Goal: Task Accomplishment & Management: Manage account settings

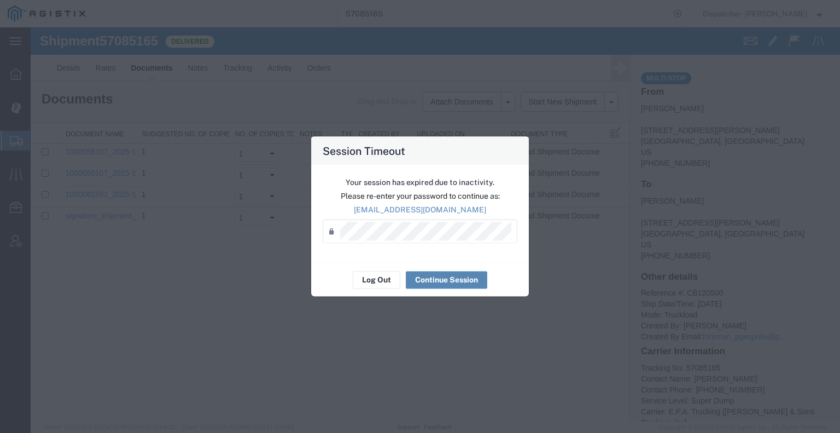
click at [425, 274] on button "Continue Session" at bounding box center [446, 279] width 81 height 17
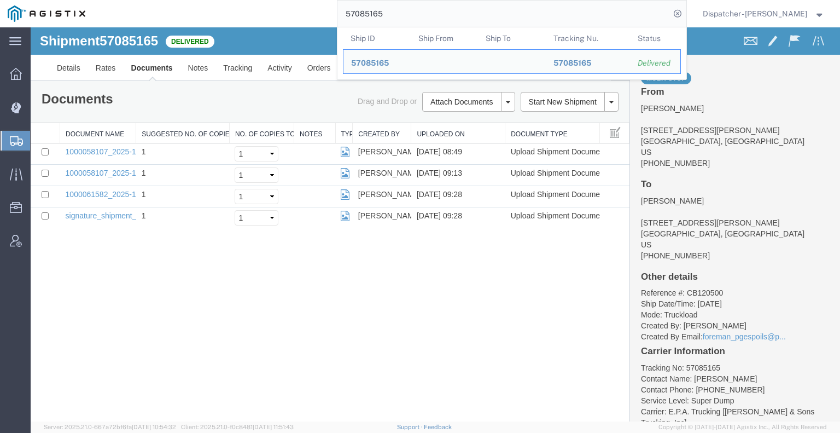
drag, startPoint x: 396, startPoint y: 10, endPoint x: 252, endPoint y: 13, distance: 144.9
click at [299, 15] on div "57085165 Ship ID Ship From Ship To Tracking Nu. Status Ship ID 57085165 Ship Fr…" at bounding box center [389, 13] width 593 height 27
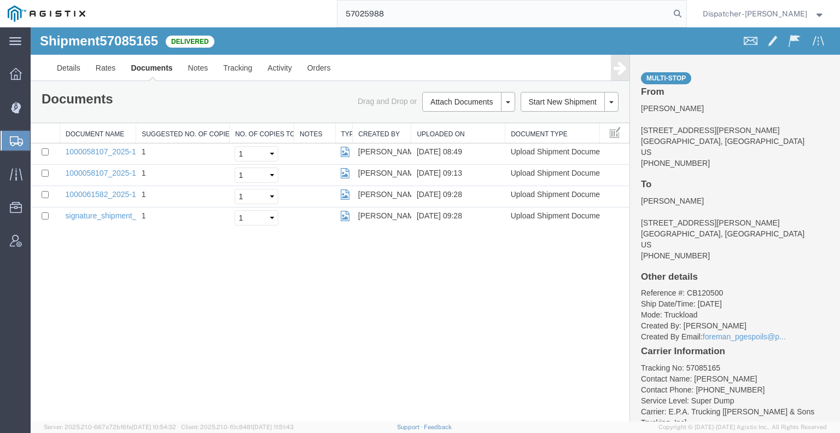
type input "57025988"
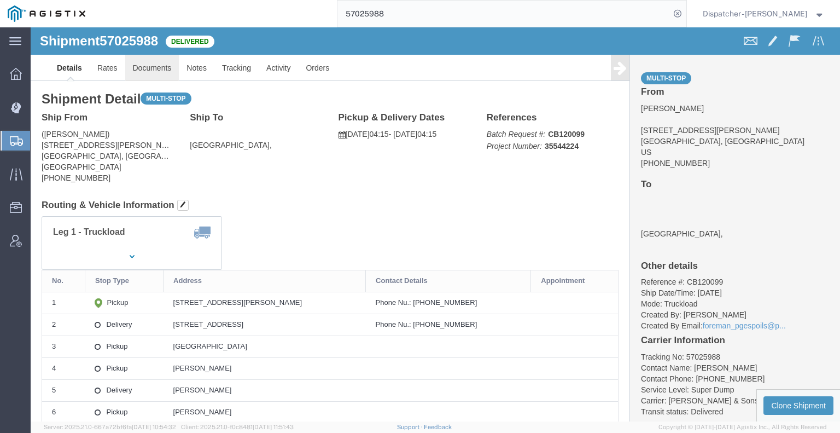
click link "Documents"
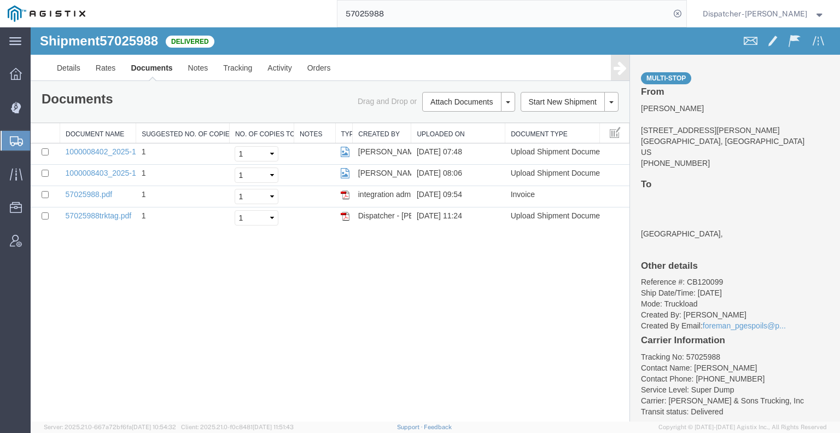
drag, startPoint x: 430, startPoint y: 40, endPoint x: 190, endPoint y: 28, distance: 240.4
type input "57028760"
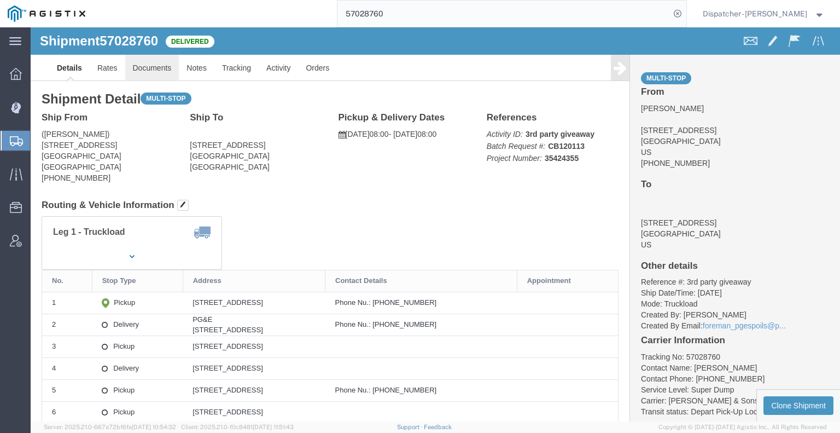
click link "Documents"
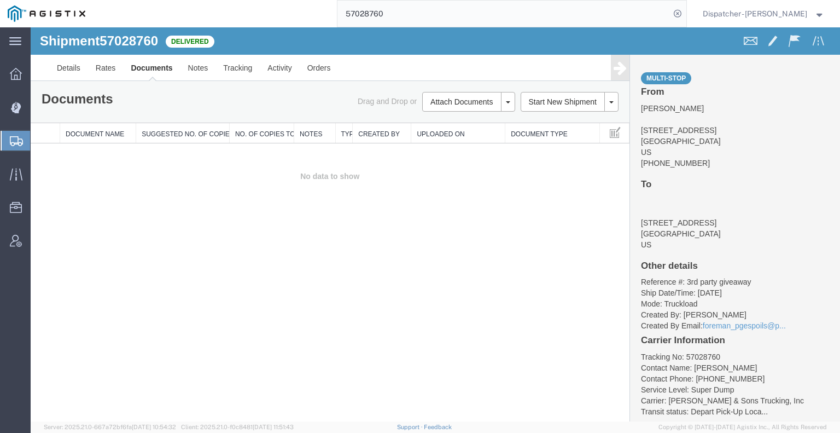
drag, startPoint x: 412, startPoint y: 15, endPoint x: 257, endPoint y: 11, distance: 155.4
click at [277, 14] on div "57028760" at bounding box center [389, 13] width 593 height 27
type input "56997831"
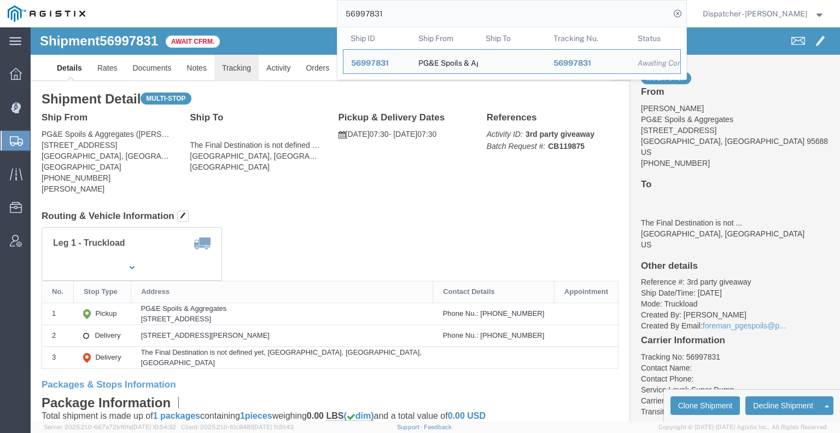
click link "Tracking"
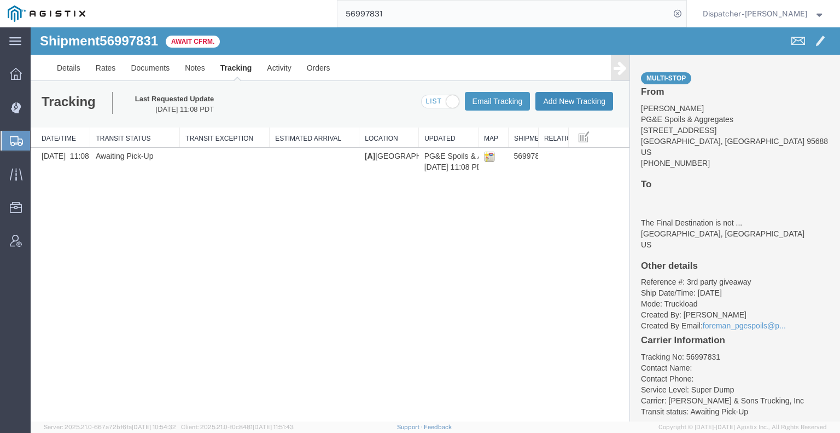
click at [579, 95] on button "Add New Tracking" at bounding box center [574, 101] width 78 height 19
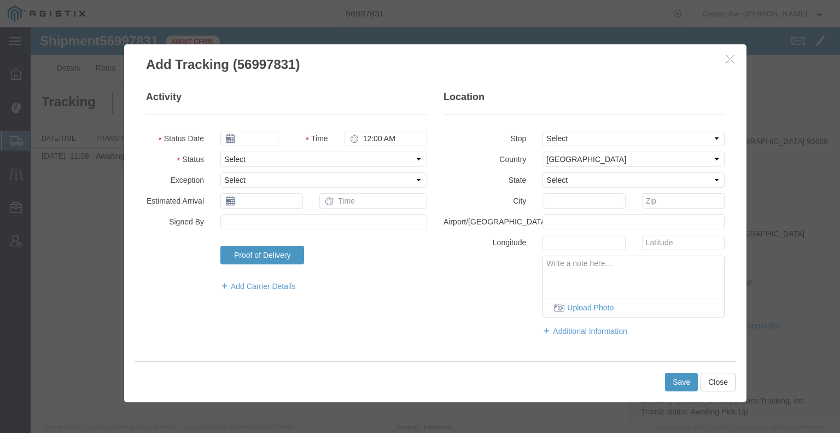
type input "[DATE]"
type input "3:00 PM"
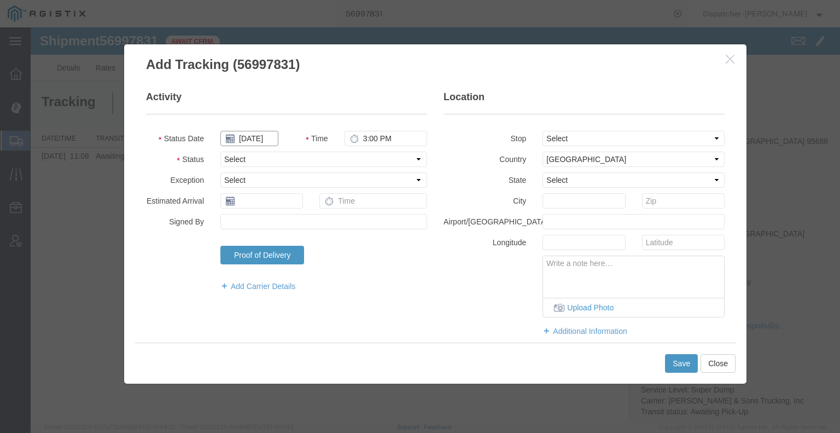
click at [254, 132] on input "[DATE]" at bounding box center [249, 138] width 58 height 15
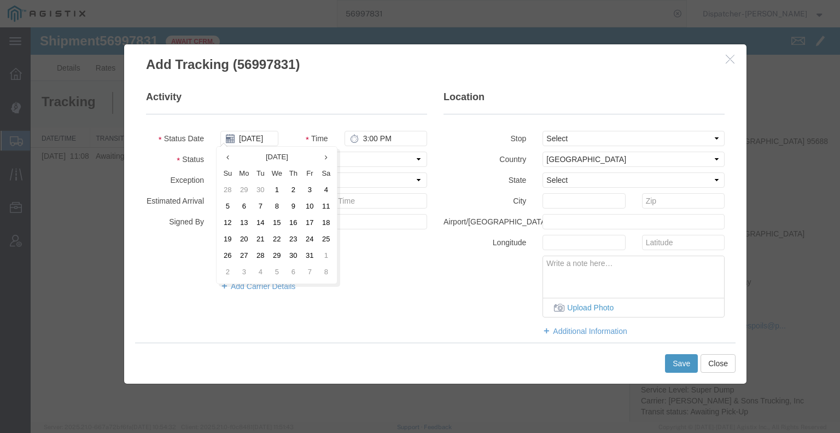
click at [293, 192] on td "2" at bounding box center [293, 190] width 16 height 16
type input "[DATE]"
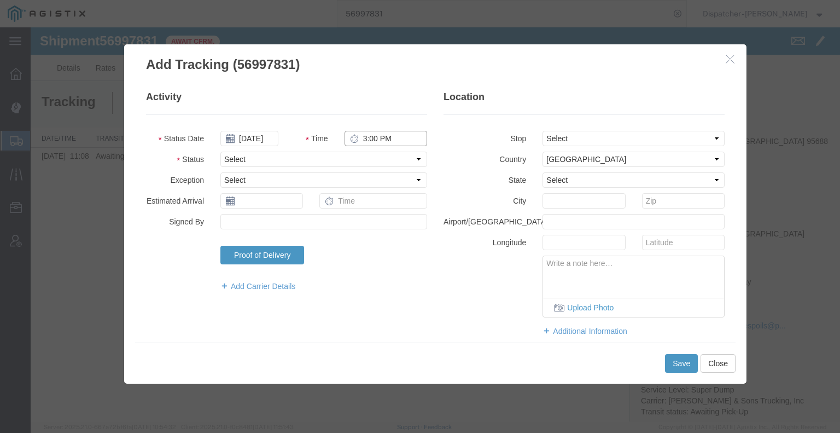
click at [364, 139] on input "3:00 PM" at bounding box center [386, 138] width 83 height 15
type input "6:30 AM"
click at [370, 151] on div "Select Arrival Notice Available Arrival Notice Imported Arrive at Delivery Loca…" at bounding box center [323, 158] width 223 height 15
click at [370, 161] on select "Select Arrival Notice Available Arrival Notice Imported Arrive at Delivery Loca…" at bounding box center [323, 158] width 207 height 15
click at [220, 151] on select "Select Arrival Notice Available Arrival Notice Imported Arrive at Delivery Loca…" at bounding box center [323, 158] width 207 height 15
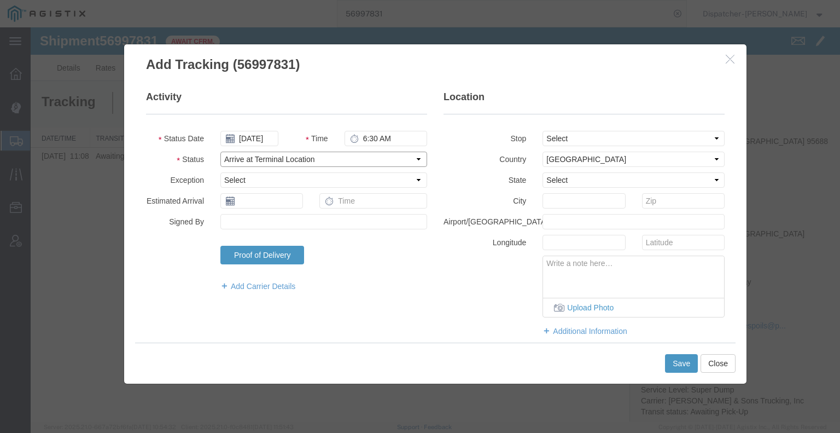
click at [324, 159] on select "Select Arrival Notice Available Arrival Notice Imported Arrive at Delivery Loca…" at bounding box center [323, 158] width 207 height 15
select select "ARVPULOC"
click at [220, 151] on select "Select Arrival Notice Available Arrival Notice Imported Arrive at Delivery Loca…" at bounding box center [323, 158] width 207 height 15
click at [599, 142] on select "Select From: [STREET_ADDRESS] Stop 2: [STREET_ADDRESS][PERSON_NAME] To: The Fin…" at bounding box center [633, 138] width 182 height 15
select select "{"pickupDeliveryInfoId": "123299075","pickupOrDelivery": "P","stopNum": "1","lo…"
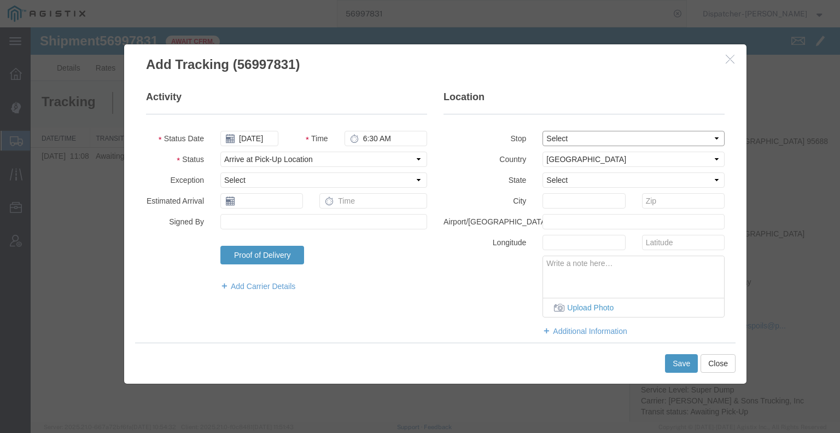
click at [542, 131] on select "Select From: [STREET_ADDRESS] Stop 2: [STREET_ADDRESS][PERSON_NAME] To: The Fin…" at bounding box center [633, 138] width 182 height 15
select select "CA"
type input "[GEOGRAPHIC_DATA]"
click at [679, 369] on button "Save" at bounding box center [681, 363] width 33 height 19
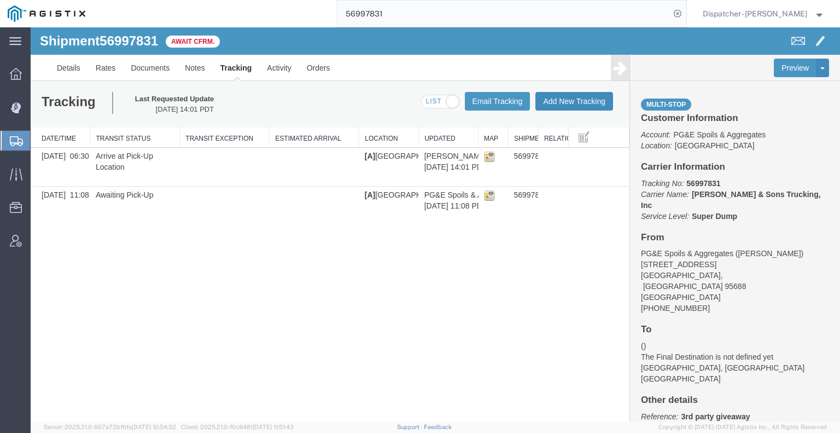
click at [593, 100] on button "Add New Tracking" at bounding box center [574, 101] width 78 height 19
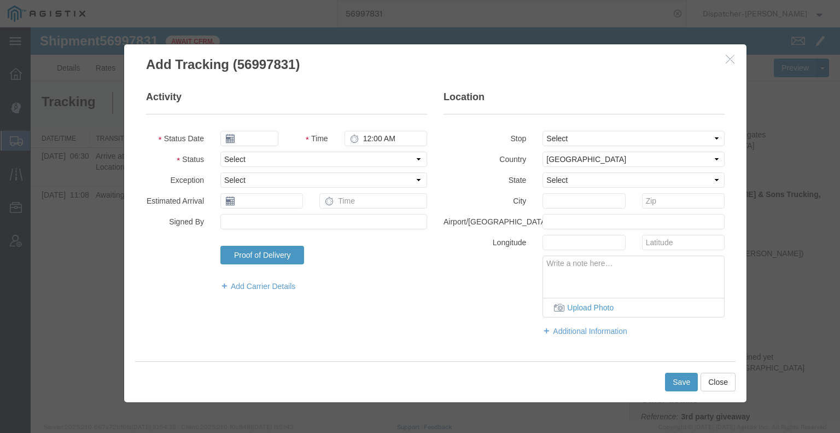
type input "[DATE]"
type input "3:00 PM"
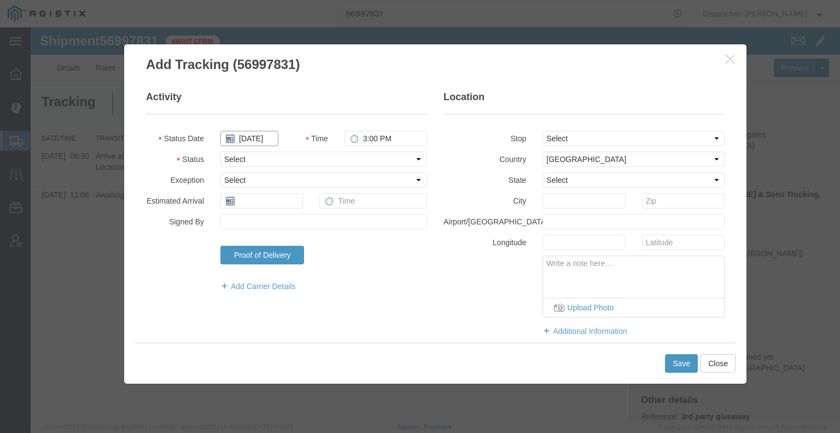
click at [251, 136] on input "[DATE]" at bounding box center [249, 138] width 58 height 15
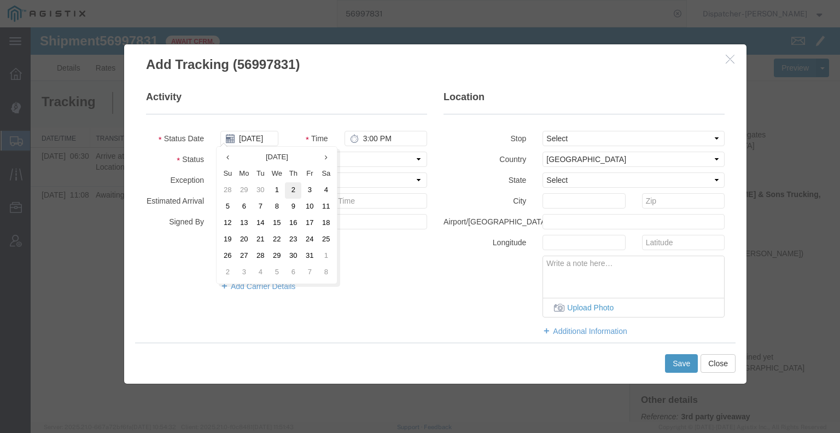
click at [293, 193] on td "2" at bounding box center [293, 190] width 16 height 16
type input "[DATE]"
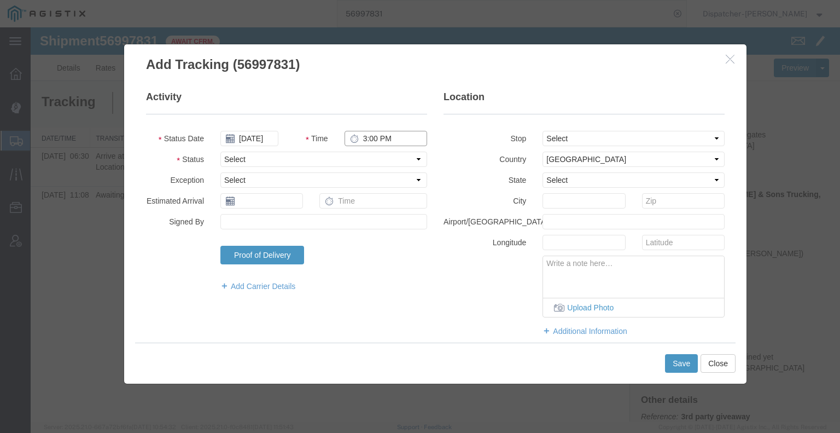
click at [375, 139] on input "3:00 PM" at bounding box center [386, 138] width 83 height 15
type input "2:20 PM"
click at [381, 164] on select "Select Arrival Notice Available Arrival Notice Imported Arrive at Delivery Loca…" at bounding box center [323, 158] width 207 height 15
select select "DPTDLVLOC"
click at [220, 151] on select "Select Arrival Notice Available Arrival Notice Imported Arrive at Delivery Loca…" at bounding box center [323, 158] width 207 height 15
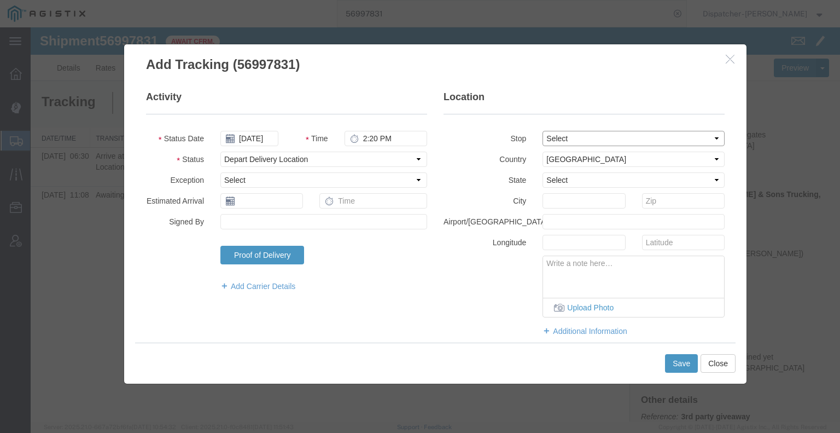
click at [562, 137] on select "Select From: [STREET_ADDRESS] Stop 2: [STREET_ADDRESS][PERSON_NAME] To: The Fin…" at bounding box center [633, 138] width 182 height 15
select select "{"pickupDeliveryInfoId": "123299076","pickupOrDelivery": "D","stopNum": "2","lo…"
click at [542, 131] on select "Select From: [STREET_ADDRESS] Stop 2: [STREET_ADDRESS][PERSON_NAME] To: The Fin…" at bounding box center [633, 138] width 182 height 15
select select "CA"
type input "[GEOGRAPHIC_DATA]"
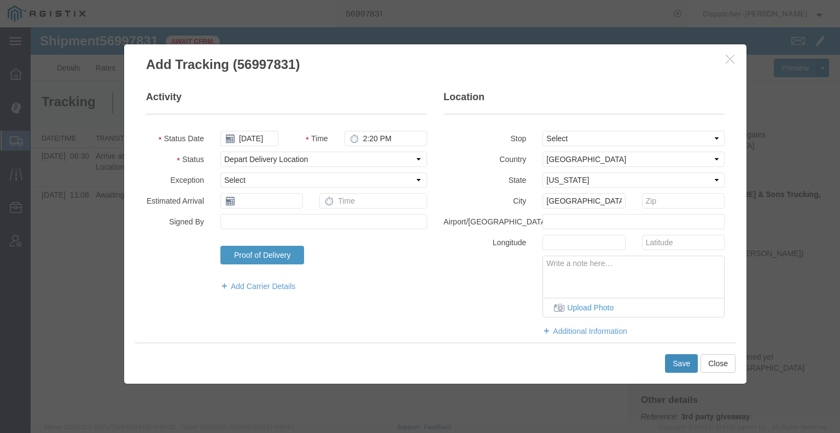
click at [679, 365] on button "Save" at bounding box center [681, 363] width 33 height 19
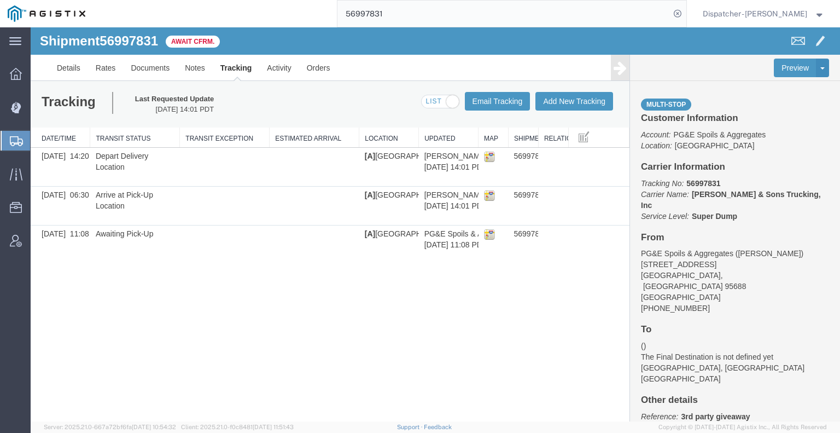
click at [560, 110] on div "Tracking Last Requested Update [DATE] 14:01 PDT Email Tracking Add New Tracking…" at bounding box center [330, 104] width 599 height 46
click at [558, 100] on button "Add New Tracking" at bounding box center [574, 101] width 78 height 19
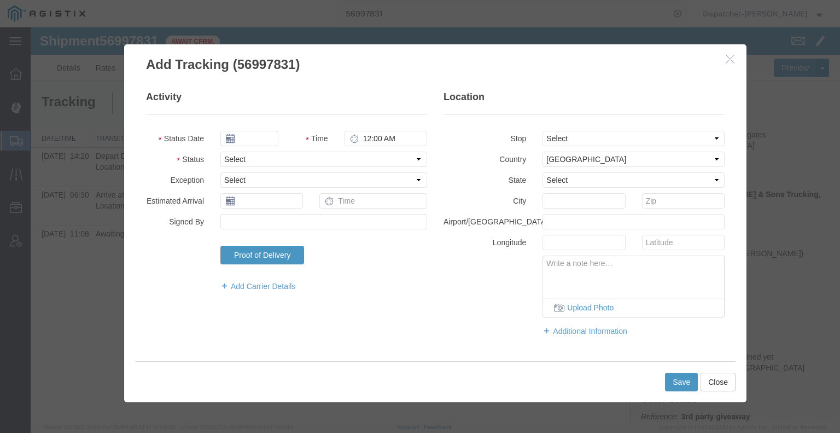
type input "[DATE]"
type input "3:00 PM"
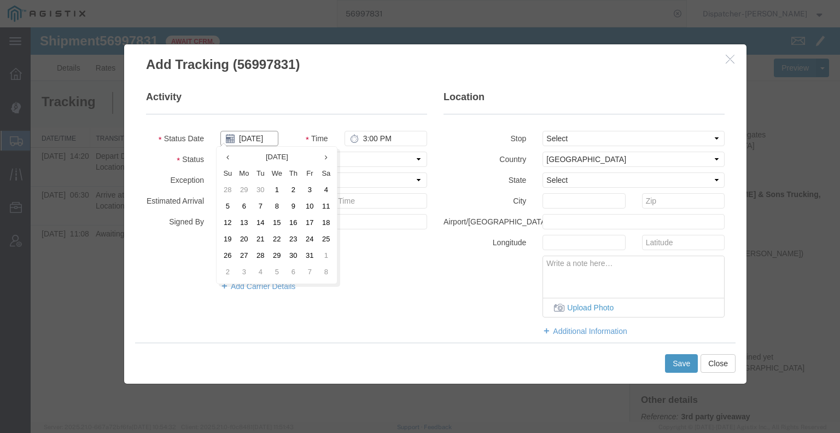
click at [265, 142] on input "[DATE]" at bounding box center [249, 138] width 58 height 15
click at [297, 192] on td "2" at bounding box center [293, 190] width 16 height 16
type input "[DATE]"
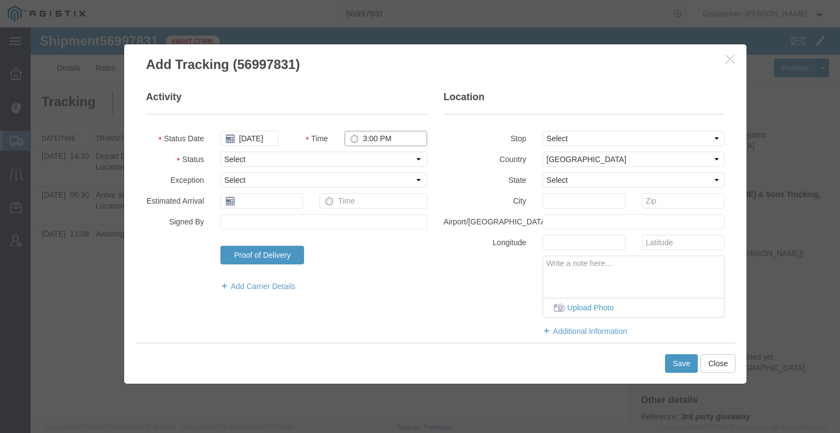
click at [377, 141] on input "3:00 PM" at bounding box center [386, 138] width 83 height 15
type input "2:20 PM"
click at [371, 157] on select "Select Arrival Notice Available Arrival Notice Imported Arrive at Delivery Loca…" at bounding box center [323, 158] width 207 height 15
select select "BREAKSTART"
click at [220, 151] on select "Select Arrival Notice Available Arrival Notice Imported Arrive at Delivery Loca…" at bounding box center [323, 158] width 207 height 15
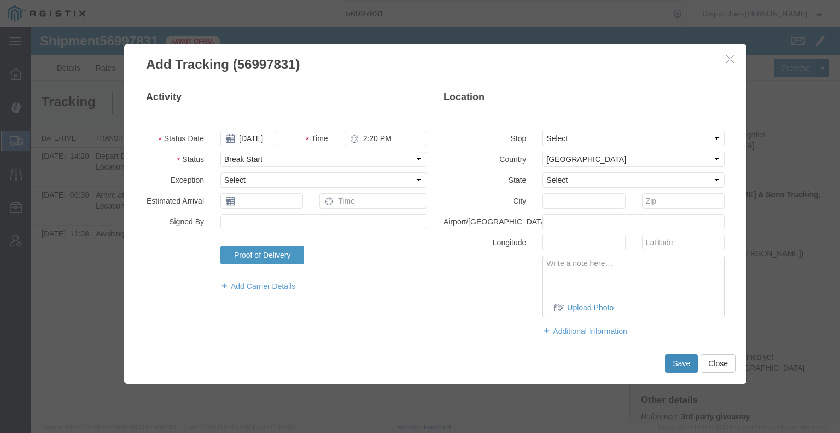
click at [673, 357] on button "Save" at bounding box center [681, 363] width 33 height 19
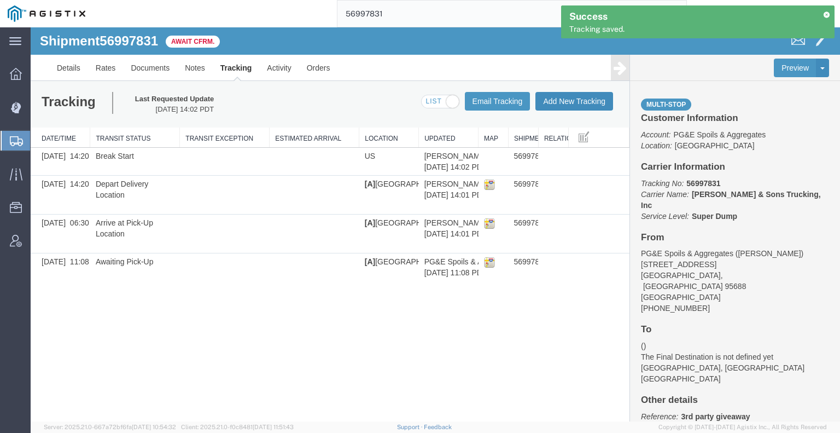
click at [581, 99] on button "Add New Tracking" at bounding box center [574, 101] width 78 height 19
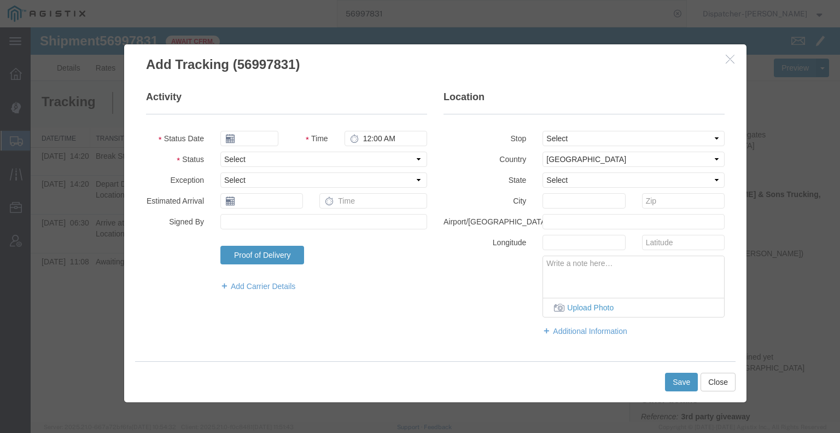
type input "[DATE]"
type input "3:00 PM"
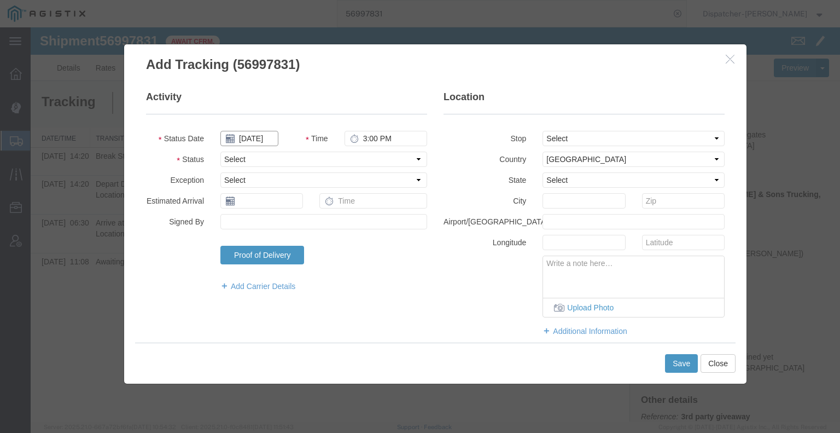
click at [261, 135] on input "[DATE]" at bounding box center [249, 138] width 58 height 15
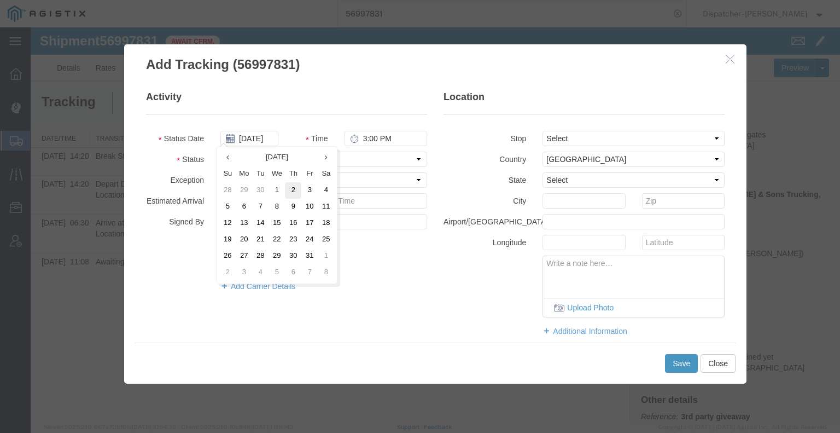
click at [293, 190] on td "2" at bounding box center [293, 190] width 16 height 16
type input "[DATE]"
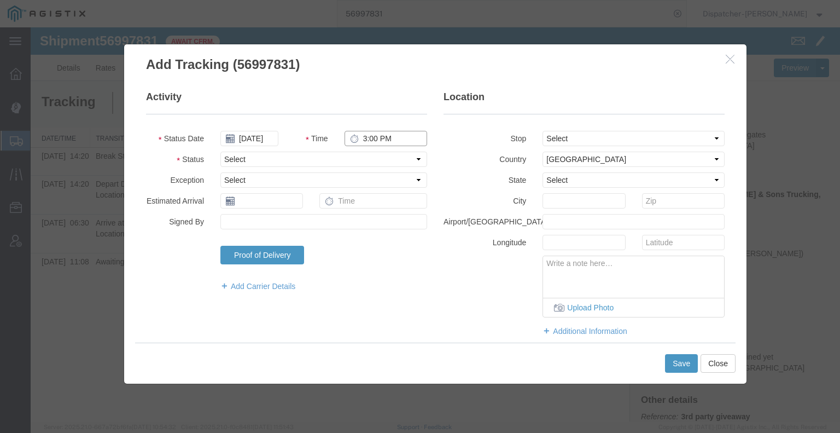
click at [367, 138] on input "3:00 PM" at bounding box center [386, 138] width 83 height 15
type input "2:50 PM"
click at [363, 161] on select "Select Arrival Notice Available Arrival Notice Imported Arrive at Delivery Loca…" at bounding box center [323, 158] width 207 height 15
select select "BREAKSTOP"
click at [220, 151] on select "Select Arrival Notice Available Arrival Notice Imported Arrive at Delivery Loca…" at bounding box center [323, 158] width 207 height 15
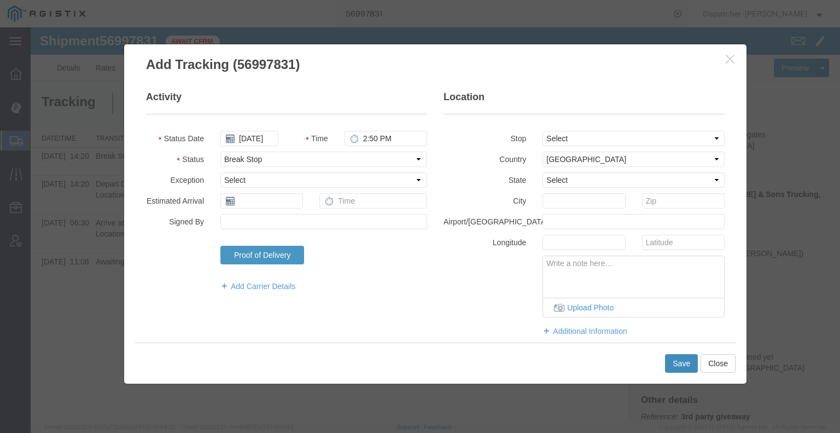
click at [676, 356] on button "Save" at bounding box center [681, 363] width 33 height 19
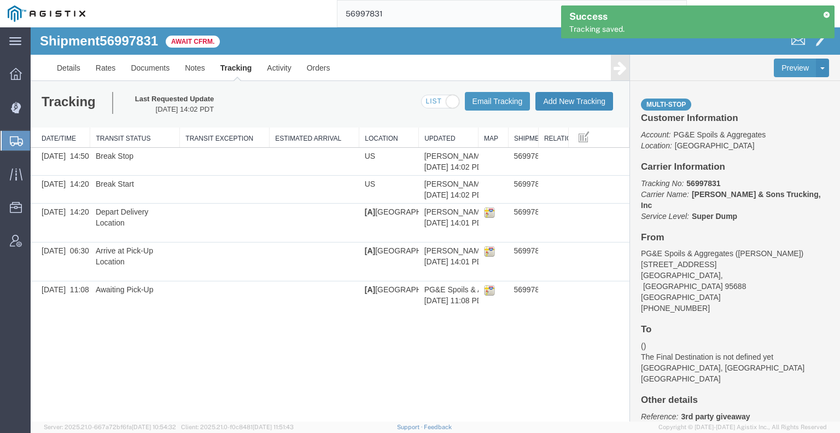
click at [582, 101] on button "Add New Tracking" at bounding box center [574, 101] width 78 height 19
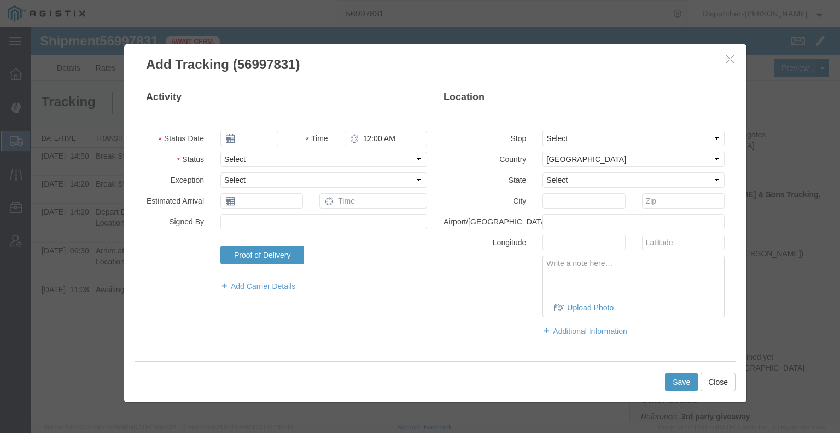
type input "[DATE]"
type input "3:00 PM"
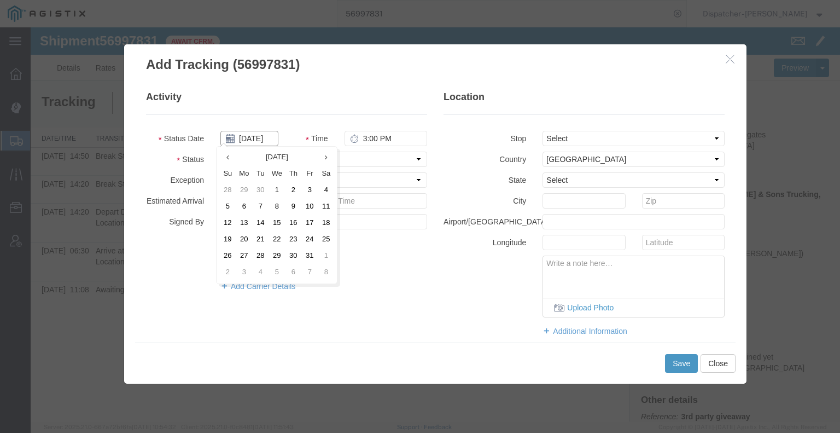
click at [249, 139] on input "[DATE]" at bounding box center [249, 138] width 58 height 15
click at [291, 189] on td "2" at bounding box center [293, 190] width 16 height 16
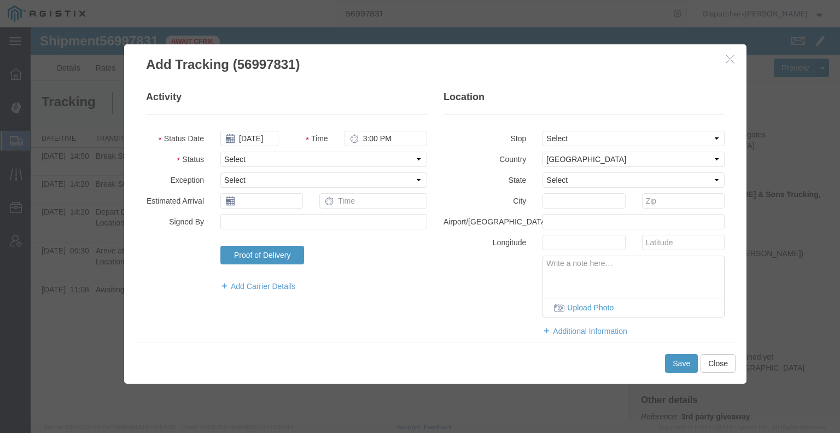
type input "[DATE]"
click at [380, 135] on input "3:00 PM" at bounding box center [386, 138] width 83 height 15
type input "3:45 PM"
click at [371, 163] on select "Select Arrival Notice Available Arrival Notice Imported Arrive at Delivery Loca…" at bounding box center [323, 158] width 207 height 15
select select "DELIVRED"
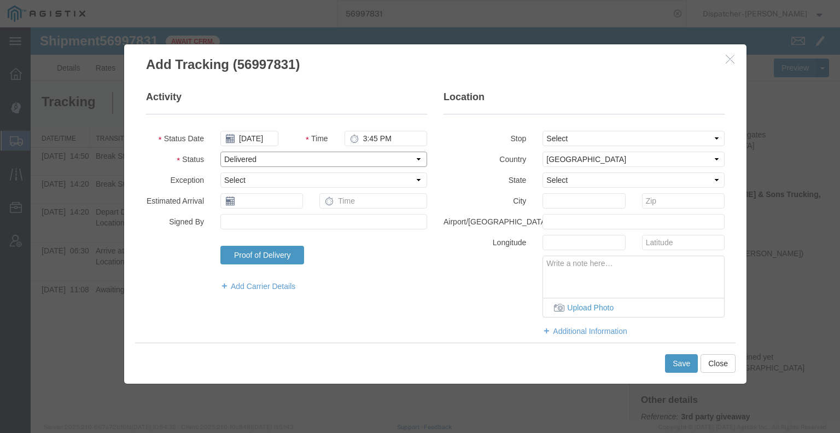
click at [220, 151] on select "Select Arrival Notice Available Arrival Notice Imported Arrive at Delivery Loca…" at bounding box center [323, 158] width 207 height 15
click at [681, 362] on button "Save" at bounding box center [681, 363] width 33 height 19
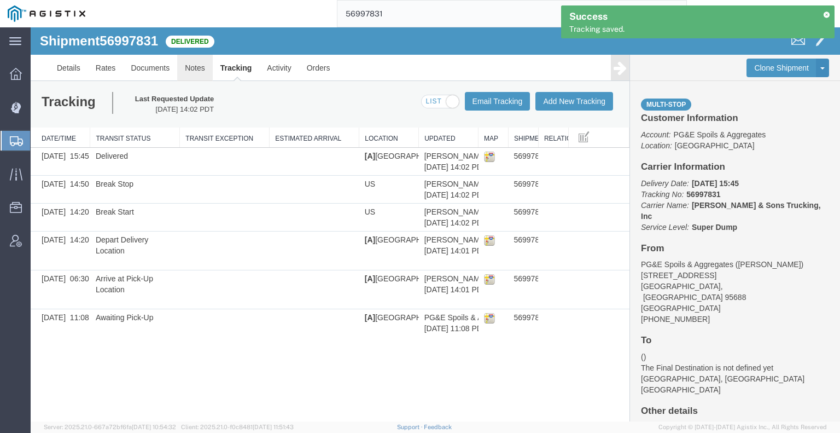
click at [199, 74] on link "Notes" at bounding box center [195, 68] width 36 height 26
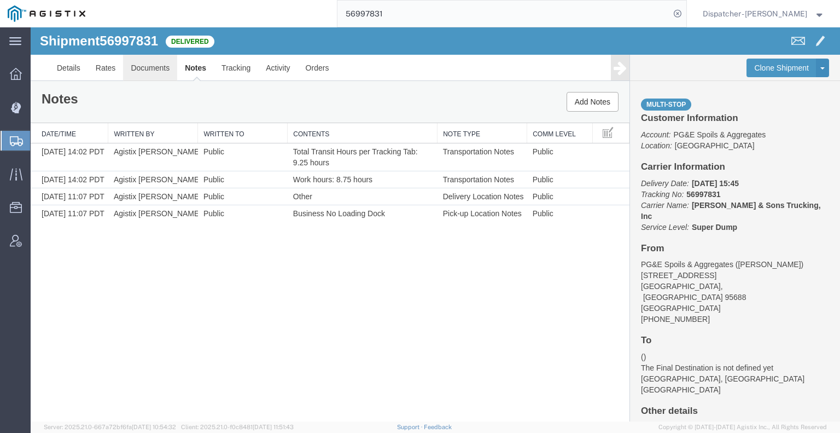
click at [153, 67] on link "Documents" at bounding box center [150, 68] width 54 height 26
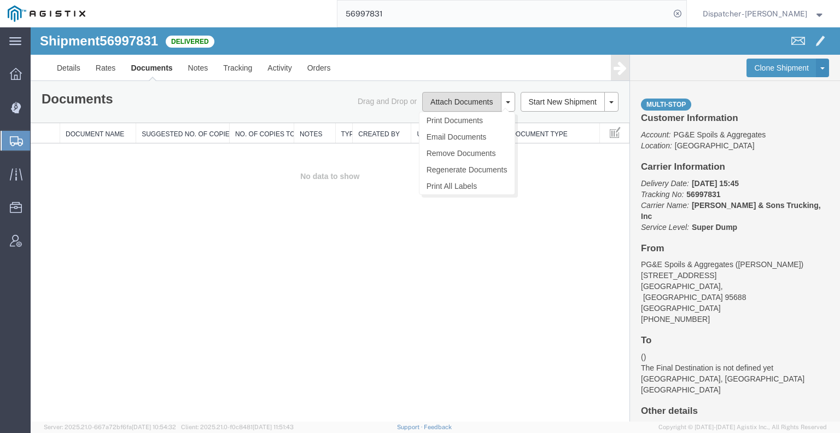
click at [450, 98] on button "Attach Documents" at bounding box center [461, 102] width 79 height 20
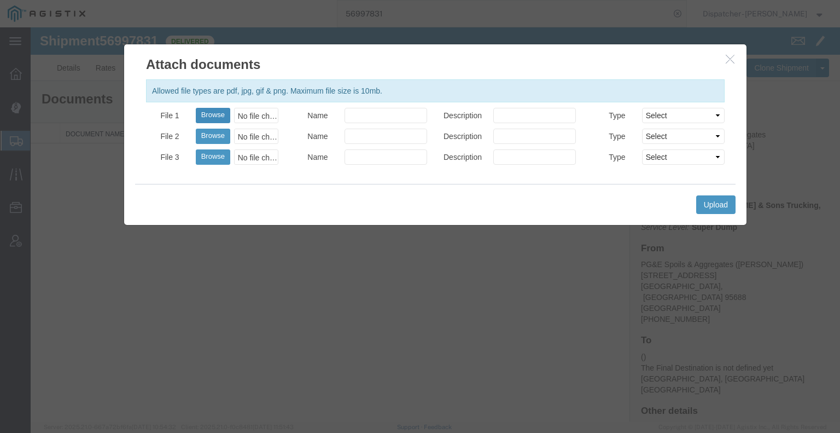
click at [218, 115] on button "Browse" at bounding box center [213, 115] width 34 height 15
type input "C:\fakepath\56997831trktag.pdf"
click at [730, 197] on button "Upload" at bounding box center [715, 204] width 39 height 19
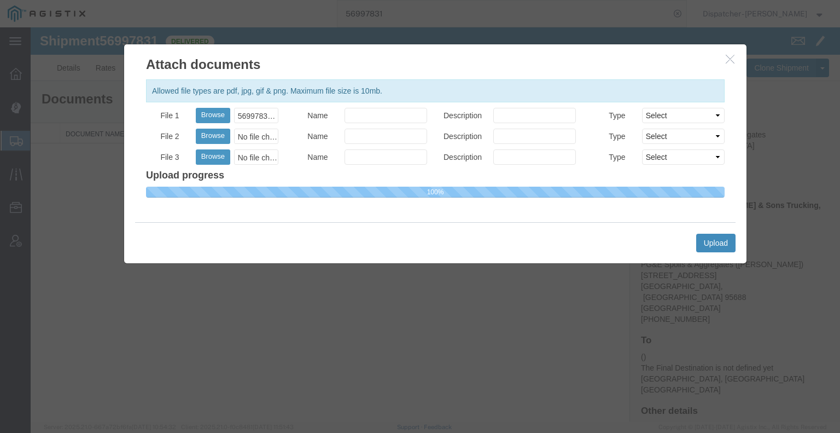
select select
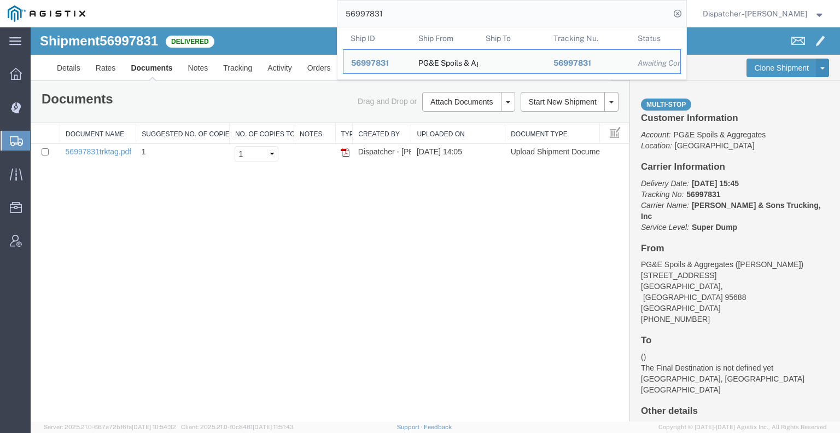
drag, startPoint x: 398, startPoint y: 18, endPoint x: 313, endPoint y: 18, distance: 85.3
click at [331, 18] on div "56997831 Ship ID Ship From Ship To Tracking Nu. Status Ship ID 56997831 Ship Fr…" at bounding box center [389, 13] width 593 height 27
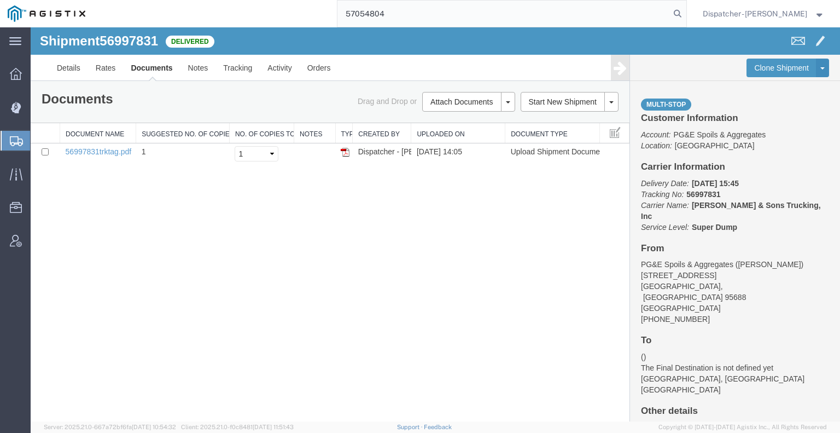
type input "57054804"
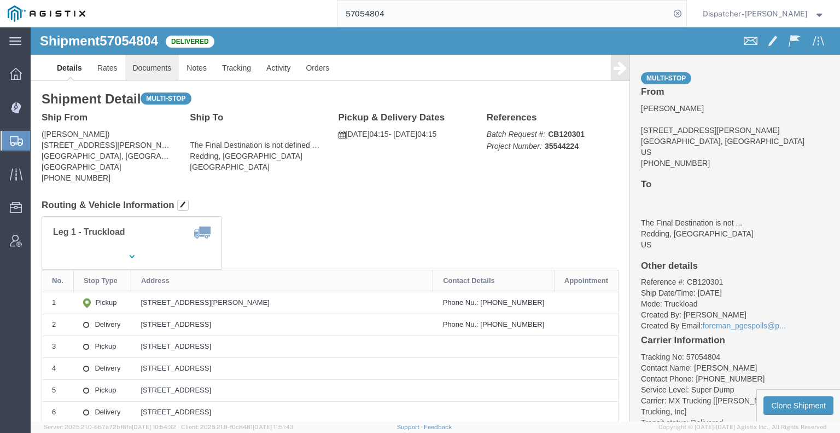
click link "Documents"
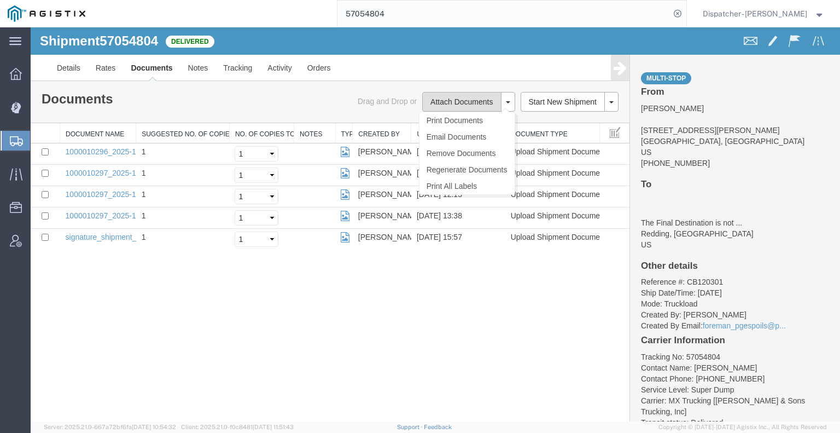
click at [483, 98] on button "Attach Documents" at bounding box center [461, 102] width 79 height 20
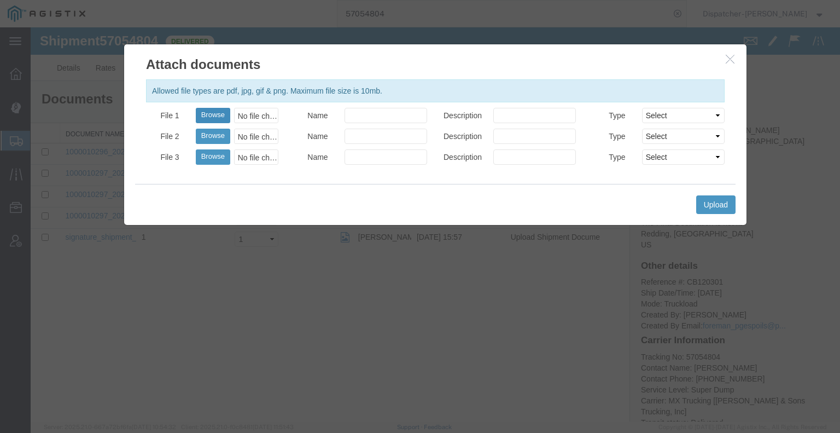
click at [206, 113] on button "Browse" at bounding box center [213, 115] width 34 height 15
type input "C:\fakepath\57054804quarrytags.pdf"
click at [218, 138] on button "Browse" at bounding box center [213, 136] width 34 height 15
type input "C:\fakepath\57054804quarrytags2.pdf"
click at [218, 157] on button "Browse" at bounding box center [213, 156] width 34 height 15
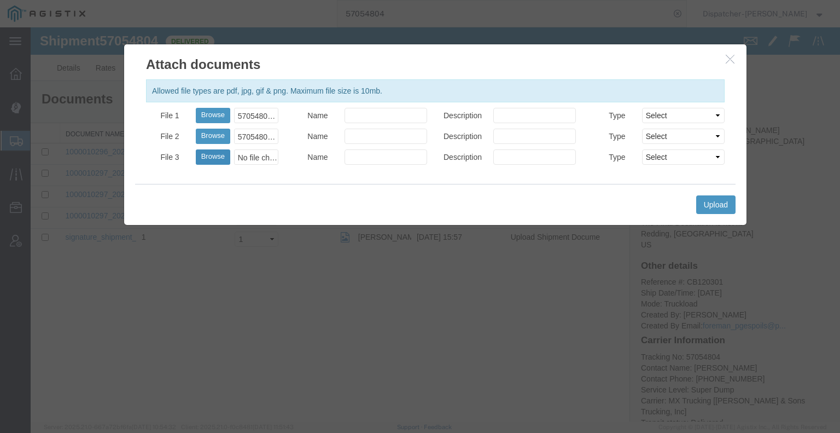
type input "C:\fakepath\57054804tktags3.pdf"
click at [718, 206] on button "Upload" at bounding box center [715, 204] width 39 height 19
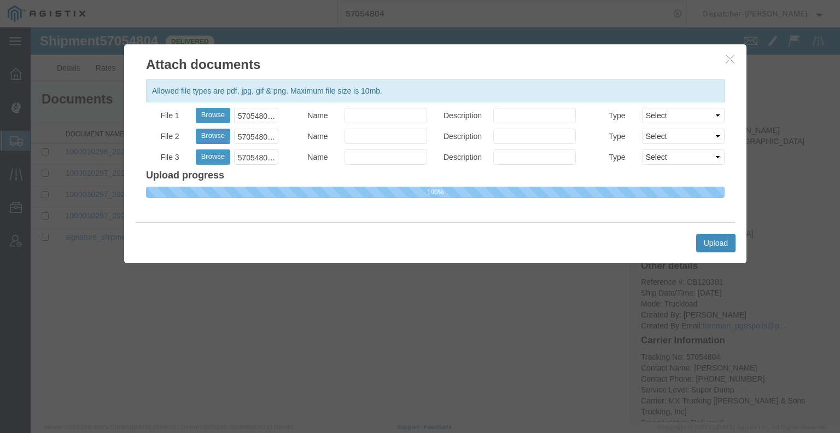
select select
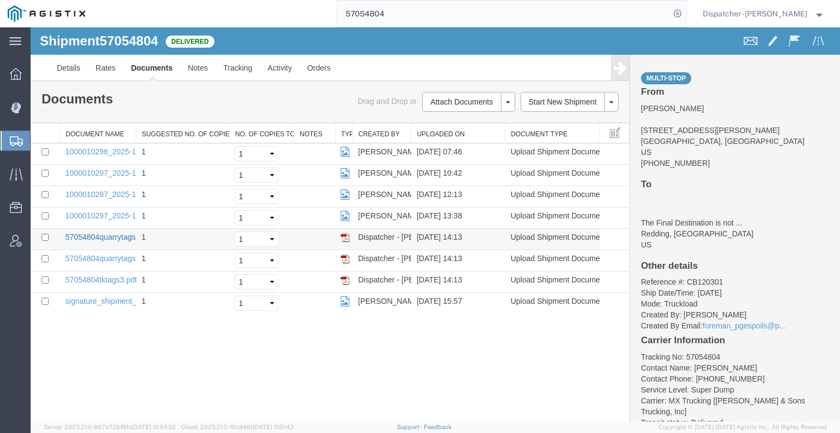
click at [125, 237] on link "57054804quarrytags.pdf" at bounding box center [107, 236] width 83 height 9
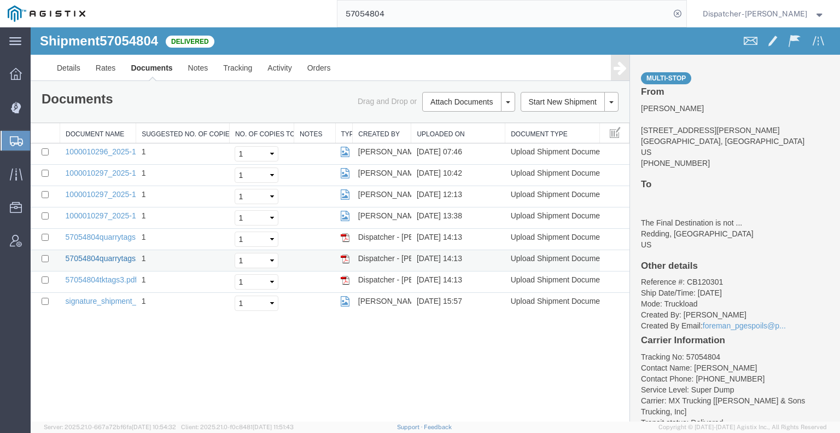
click at [96, 260] on link "57054804quarrytags2.pdf" at bounding box center [109, 258] width 87 height 9
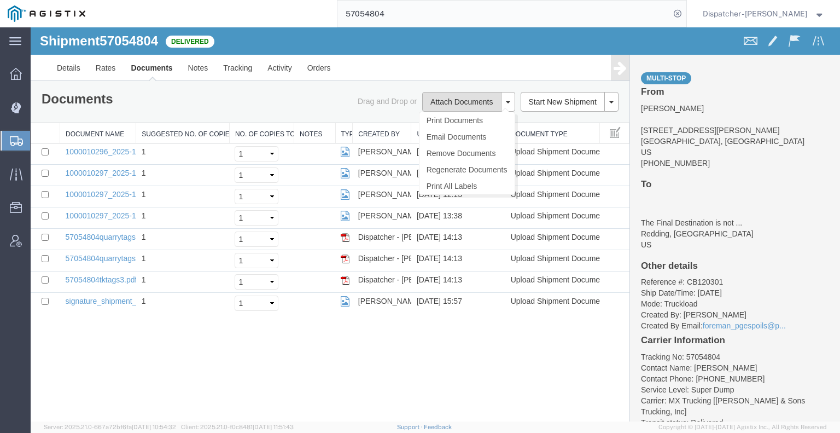
click at [452, 104] on button "Attach Documents" at bounding box center [461, 102] width 79 height 20
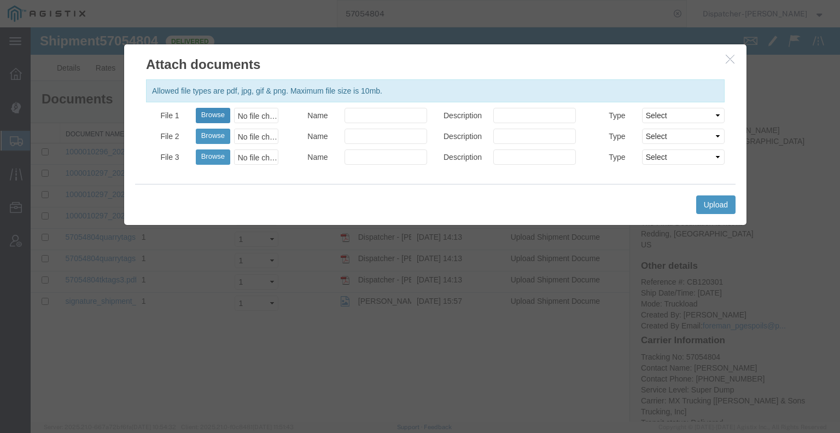
click at [218, 116] on button "Browse" at bounding box center [213, 115] width 34 height 15
type input "C:\fakepath\57054804trktags.pdf"
click at [210, 137] on button "Browse" at bounding box center [213, 136] width 34 height 15
type input "C:\fakepath\57054804trktags4.pdf"
click at [733, 207] on button "Upload" at bounding box center [715, 204] width 39 height 19
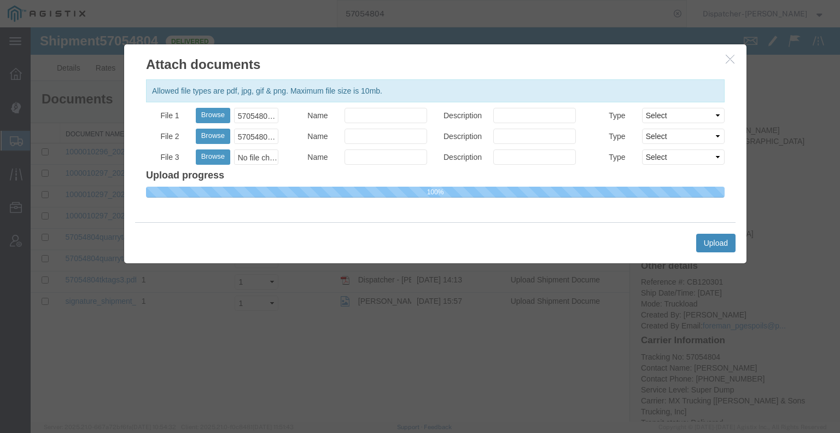
select select
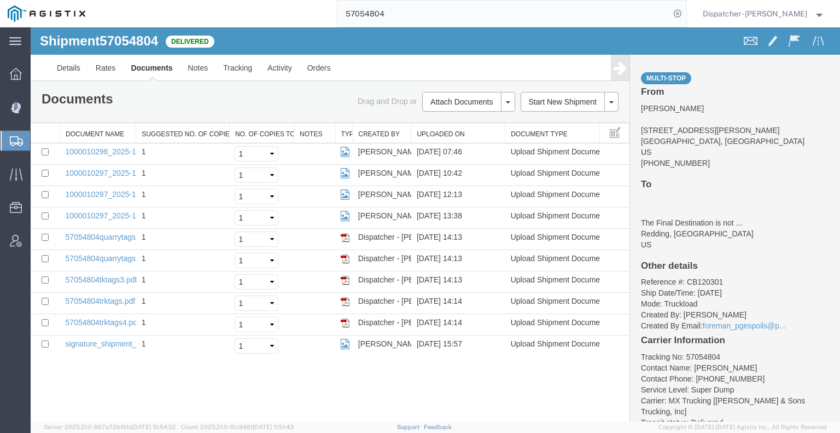
drag, startPoint x: 410, startPoint y: 20, endPoint x: 137, endPoint y: -9, distance: 273.9
click at [137, 0] on html "main_menu Created with Sketch. Collapse Menu Dashboard Dispatch Manager Shipmen…" at bounding box center [420, 216] width 840 height 433
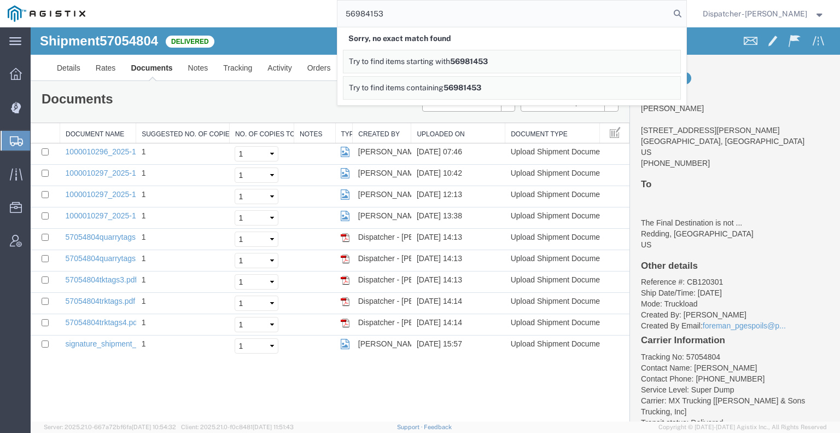
type input "56984153"
